Goal: Check status

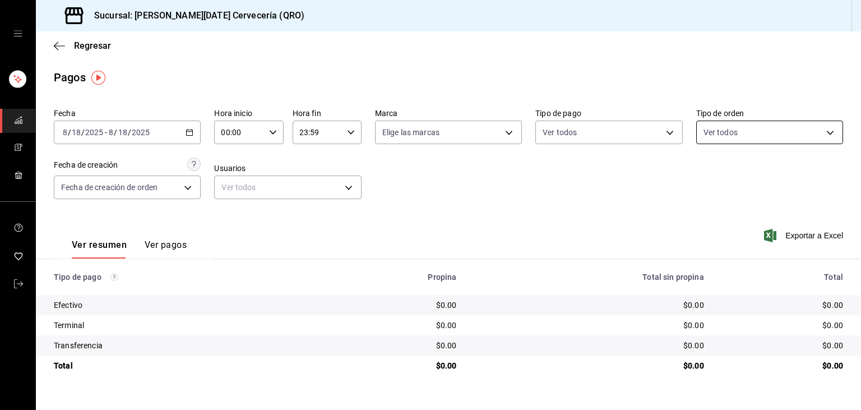
click at [728, 138] on body "Sucursal: [PERSON_NAME][DATE] Cervecería (QRO) Regresar Pagos Fecha [DATE] [DAT…" at bounding box center [430, 205] width 861 height 410
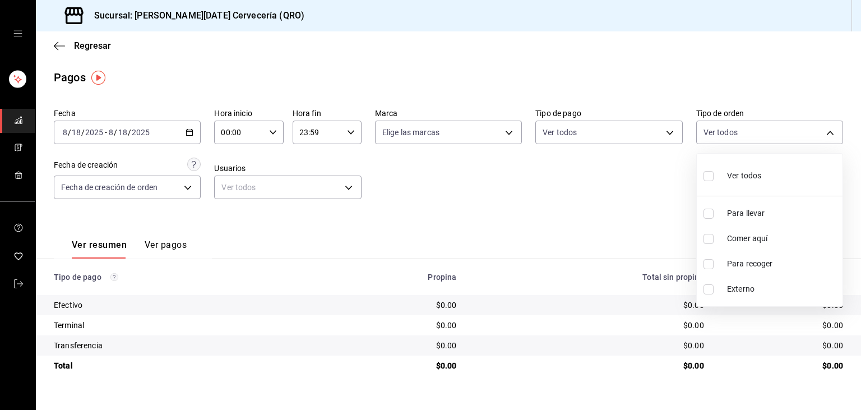
click at [742, 235] on span "Comer aquí" at bounding box center [782, 239] width 111 height 12
type input "7cea922f-db2b-4f63-883f-4c13e90324fe"
checkbox input "true"
click at [596, 222] on div at bounding box center [430, 205] width 861 height 410
click at [188, 132] on icon "button" at bounding box center [190, 132] width 8 height 8
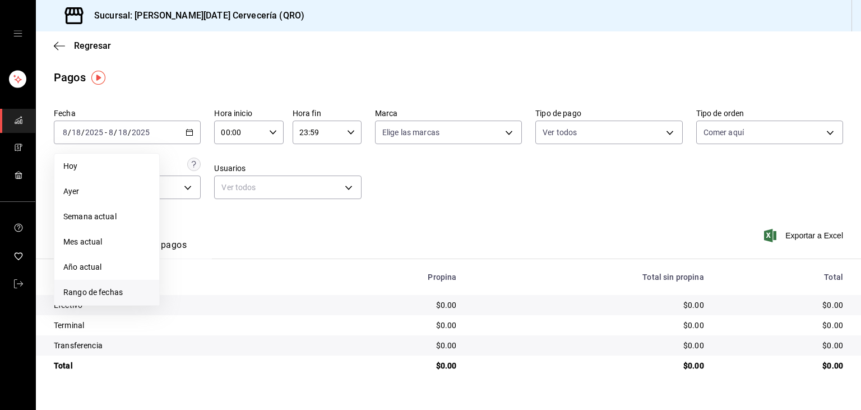
click at [122, 288] on span "Rango de fechas" at bounding box center [106, 292] width 87 height 12
click at [199, 262] on button "12" at bounding box center [203, 256] width 20 height 20
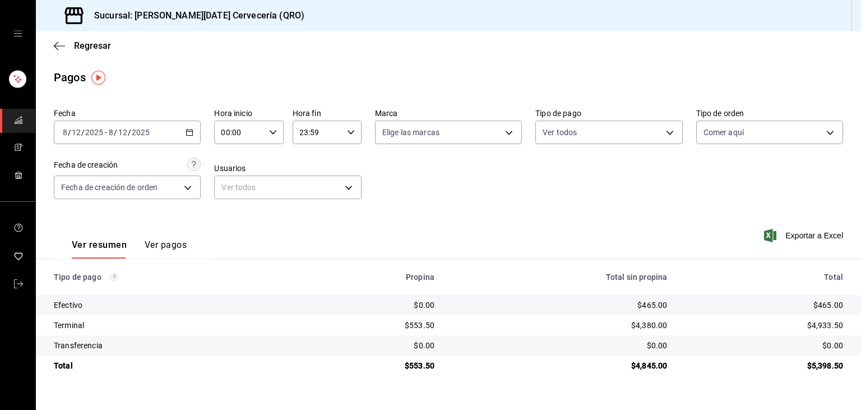
click at [192, 135] on icon "button" at bounding box center [190, 132] width 8 height 8
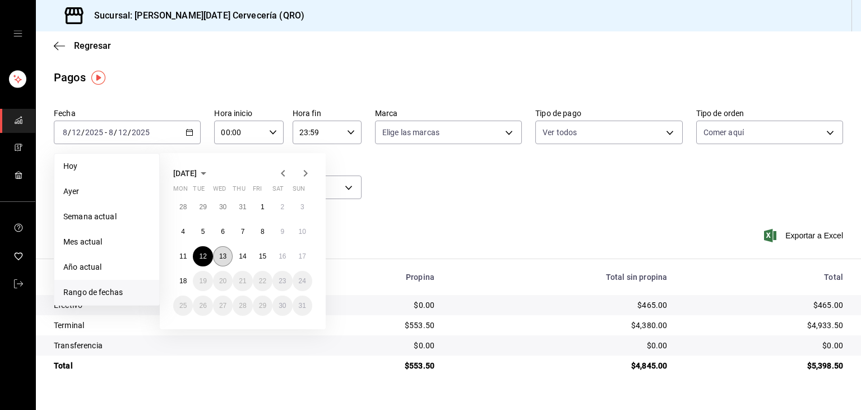
click at [221, 254] on abbr "13" at bounding box center [222, 256] width 7 height 8
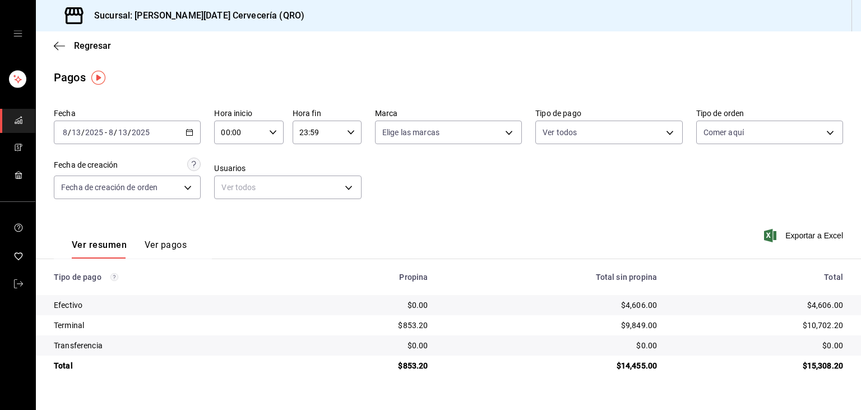
click at [190, 135] on icon "button" at bounding box center [190, 132] width 8 height 8
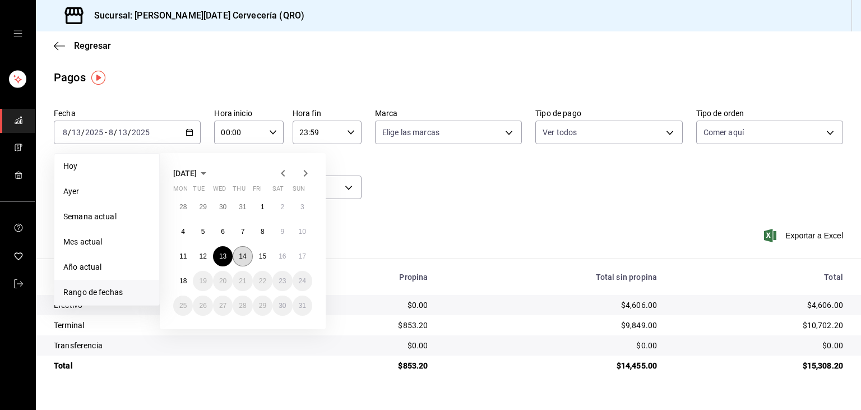
click at [239, 253] on abbr "14" at bounding box center [242, 256] width 7 height 8
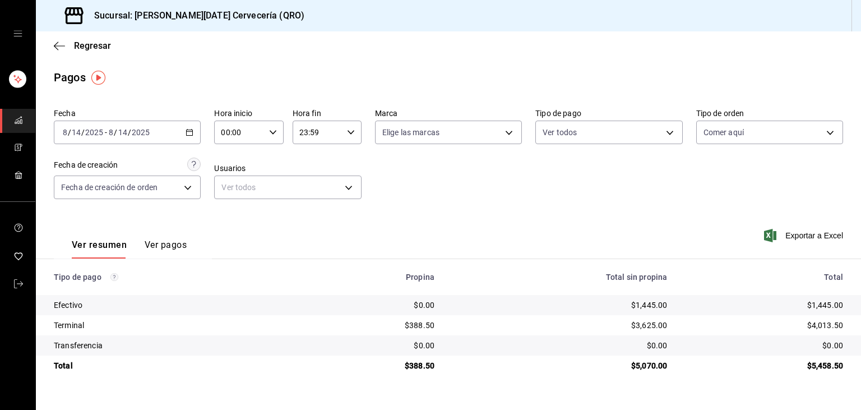
click at [189, 135] on icon "button" at bounding box center [190, 132] width 8 height 8
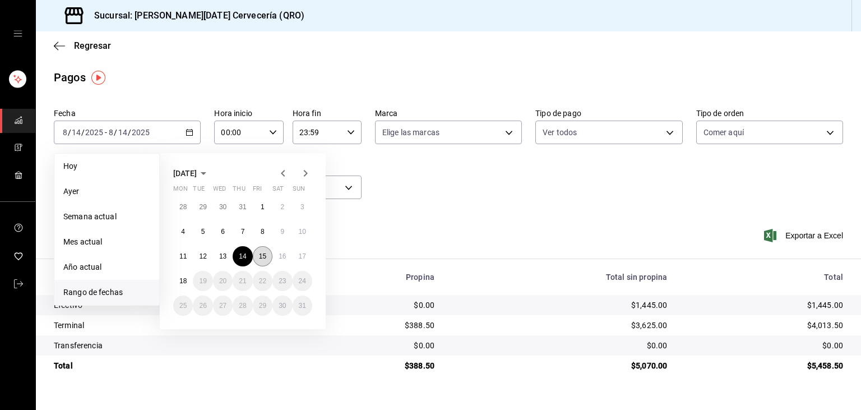
click at [264, 248] on button "15" at bounding box center [263, 256] width 20 height 20
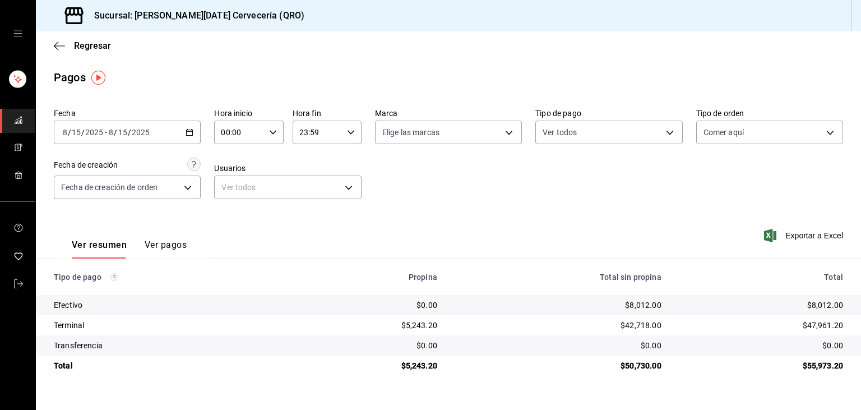
click at [193, 131] on icon "button" at bounding box center [190, 132] width 8 height 8
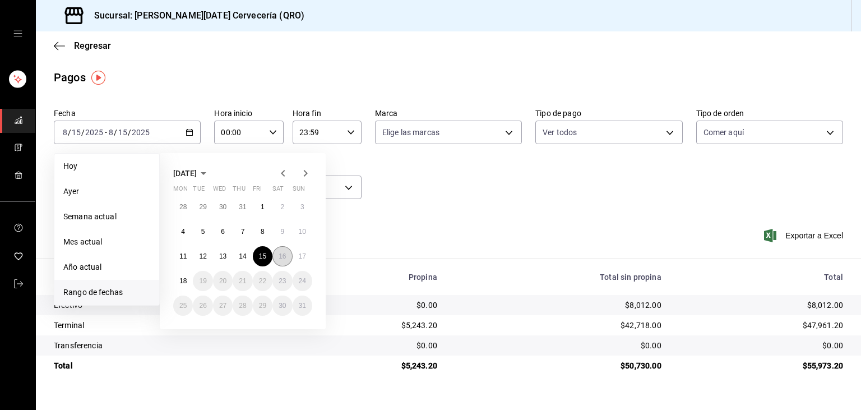
click at [284, 254] on abbr "16" at bounding box center [282, 256] width 7 height 8
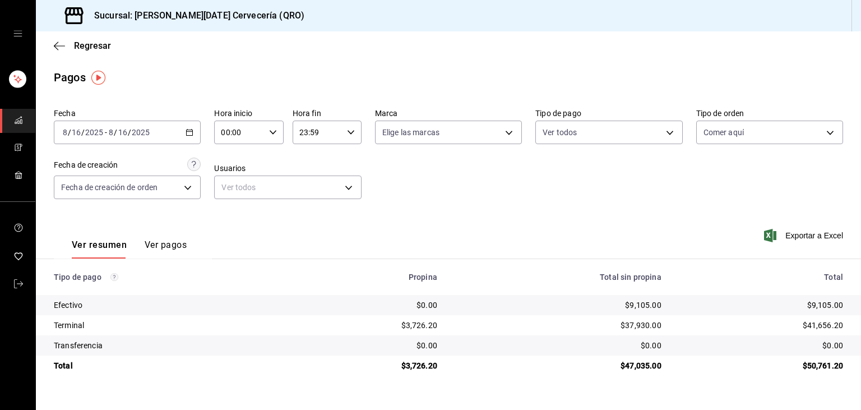
click at [191, 134] on icon "button" at bounding box center [190, 132] width 8 height 8
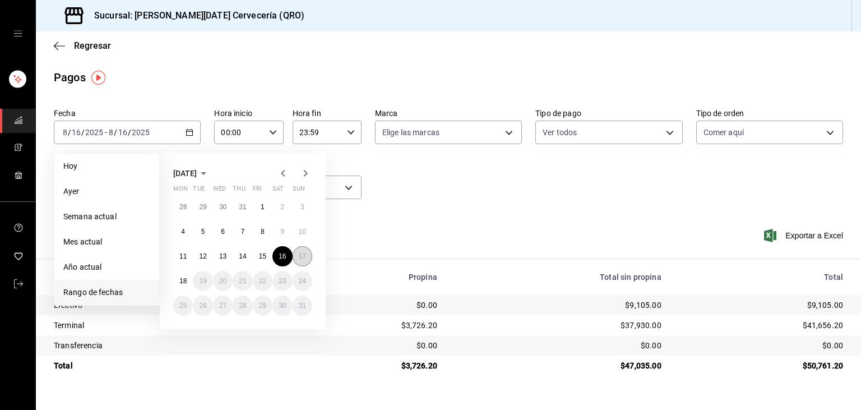
click at [303, 261] on button "17" at bounding box center [303, 256] width 20 height 20
